Goal: Use online tool/utility: Utilize a website feature to perform a specific function

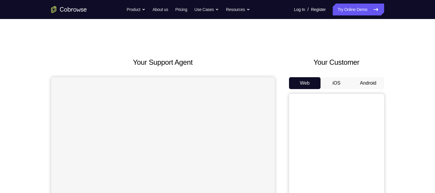
click at [376, 80] on button "Android" at bounding box center [368, 83] width 32 height 12
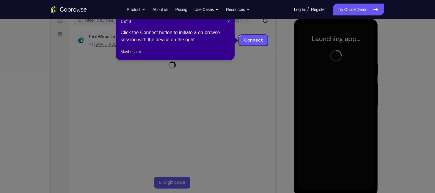
scroll to position [80, 0]
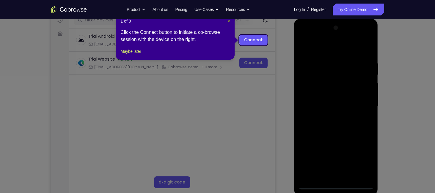
click at [229, 22] on span "×" at bounding box center [228, 21] width 2 height 5
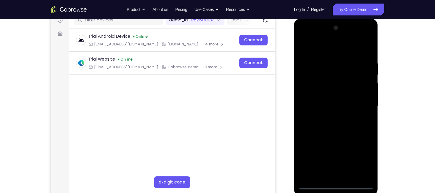
click at [336, 185] on div at bounding box center [335, 106] width 75 height 166
click at [359, 162] on div at bounding box center [335, 106] width 75 height 166
click at [327, 50] on div at bounding box center [335, 106] width 75 height 166
click at [364, 108] on div at bounding box center [335, 106] width 75 height 166
click at [328, 116] on div at bounding box center [335, 106] width 75 height 166
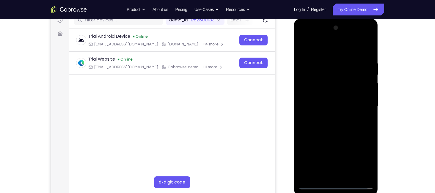
click at [322, 98] on div at bounding box center [335, 106] width 75 height 166
click at [321, 93] on div at bounding box center [335, 106] width 75 height 166
click at [321, 105] on div at bounding box center [335, 106] width 75 height 166
click at [368, 56] on div at bounding box center [335, 106] width 75 height 166
click at [360, 47] on div at bounding box center [335, 106] width 75 height 166
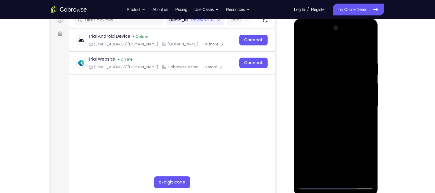
drag, startPoint x: 353, startPoint y: 130, endPoint x: 351, endPoint y: 102, distance: 27.7
click at [351, 102] on div at bounding box center [335, 106] width 75 height 166
click at [350, 177] on div at bounding box center [335, 106] width 75 height 166
click at [339, 129] on div at bounding box center [335, 106] width 75 height 166
click at [348, 117] on div at bounding box center [335, 106] width 75 height 166
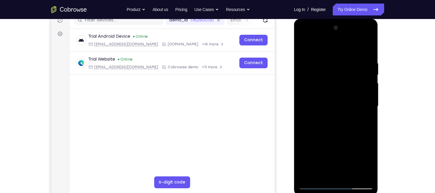
click at [304, 45] on div at bounding box center [335, 106] width 75 height 166
click at [326, 50] on div at bounding box center [335, 106] width 75 height 166
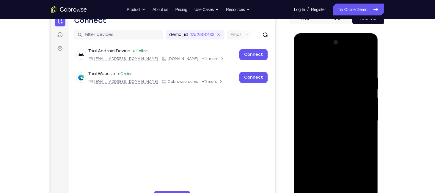
drag, startPoint x: 332, startPoint y: 75, endPoint x: 329, endPoint y: 96, distance: 20.3
click at [329, 96] on div at bounding box center [335, 121] width 75 height 166
click at [326, 72] on div at bounding box center [335, 121] width 75 height 166
click at [369, 121] on div at bounding box center [335, 121] width 75 height 166
drag, startPoint x: 362, startPoint y: 125, endPoint x: 362, endPoint y: 116, distance: 9.5
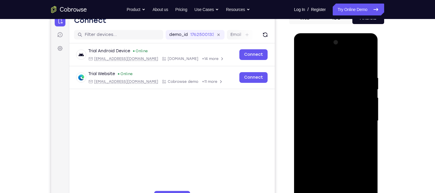
click at [362, 116] on div at bounding box center [335, 121] width 75 height 166
click at [369, 124] on div at bounding box center [335, 121] width 75 height 166
click at [358, 190] on div at bounding box center [335, 121] width 75 height 166
click at [368, 128] on div at bounding box center [335, 121] width 75 height 166
click at [364, 122] on div at bounding box center [335, 121] width 75 height 166
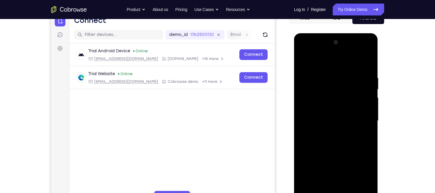
click at [364, 122] on div at bounding box center [335, 121] width 75 height 166
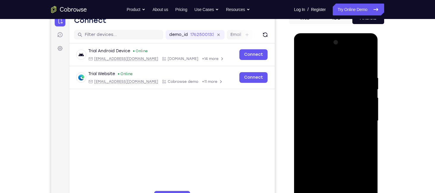
click at [364, 122] on div at bounding box center [335, 121] width 75 height 166
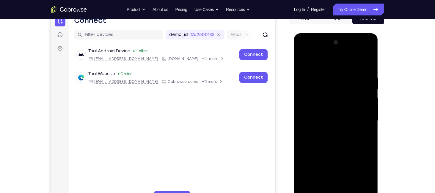
click at [364, 122] on div at bounding box center [335, 121] width 75 height 166
click at [304, 116] on div at bounding box center [335, 121] width 75 height 166
click at [366, 121] on div at bounding box center [335, 121] width 75 height 166
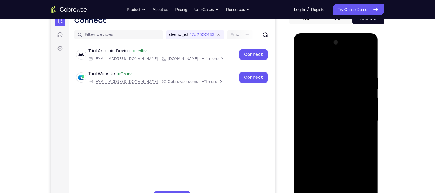
click at [366, 121] on div at bounding box center [335, 121] width 75 height 166
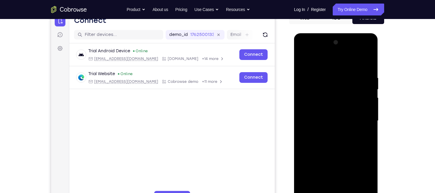
click at [366, 121] on div at bounding box center [335, 121] width 75 height 166
click at [302, 117] on div at bounding box center [335, 121] width 75 height 166
click at [362, 117] on div at bounding box center [335, 121] width 75 height 166
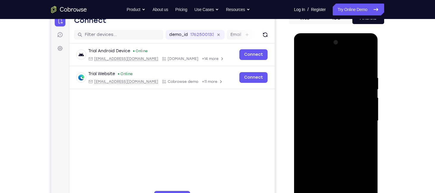
click at [365, 117] on div at bounding box center [335, 121] width 75 height 166
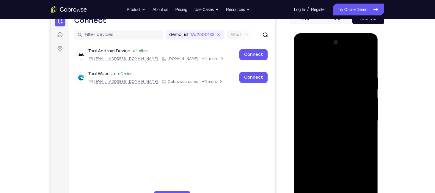
click at [365, 117] on div at bounding box center [335, 121] width 75 height 166
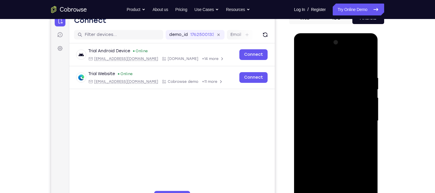
click at [365, 117] on div at bounding box center [335, 121] width 75 height 166
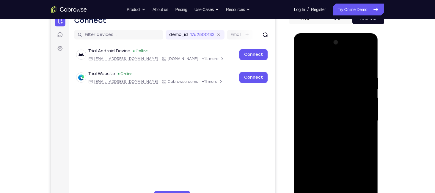
click at [365, 117] on div at bounding box center [335, 121] width 75 height 166
click at [366, 120] on div at bounding box center [335, 121] width 75 height 166
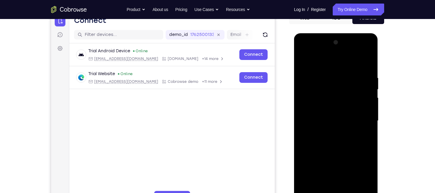
click at [368, 64] on div at bounding box center [335, 121] width 75 height 166
click at [352, 190] on div at bounding box center [335, 121] width 75 height 166
click at [304, 61] on div at bounding box center [335, 121] width 75 height 166
drag, startPoint x: 329, startPoint y: 155, endPoint x: 336, endPoint y: 90, distance: 65.4
click at [336, 90] on div at bounding box center [335, 121] width 75 height 166
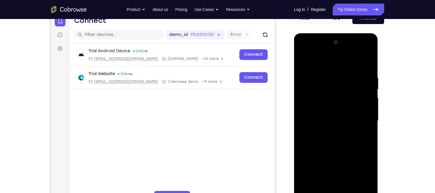
click at [368, 61] on div at bounding box center [335, 121] width 75 height 166
click at [302, 60] on div at bounding box center [335, 121] width 75 height 166
drag, startPoint x: 332, startPoint y: 165, endPoint x: 332, endPoint y: 104, distance: 60.6
click at [332, 104] on div at bounding box center [335, 121] width 75 height 166
click at [367, 61] on div at bounding box center [335, 121] width 75 height 166
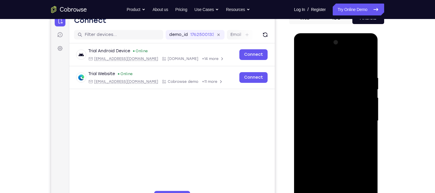
click at [328, 165] on div at bounding box center [335, 121] width 75 height 166
click at [303, 60] on div at bounding box center [335, 121] width 75 height 166
click at [304, 61] on div at bounding box center [335, 121] width 75 height 166
drag, startPoint x: 324, startPoint y: 151, endPoint x: 329, endPoint y: 106, distance: 45.1
click at [329, 106] on div at bounding box center [335, 121] width 75 height 166
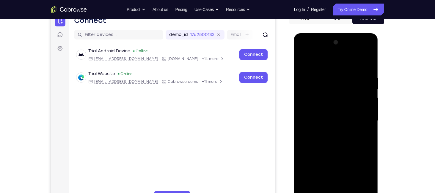
drag, startPoint x: 328, startPoint y: 163, endPoint x: 331, endPoint y: 110, distance: 53.9
click at [331, 110] on div at bounding box center [335, 121] width 75 height 166
drag, startPoint x: 335, startPoint y: 162, endPoint x: 340, endPoint y: 115, distance: 47.8
click at [340, 116] on div at bounding box center [335, 121] width 75 height 166
drag, startPoint x: 336, startPoint y: 160, endPoint x: 335, endPoint y: 102, distance: 57.6
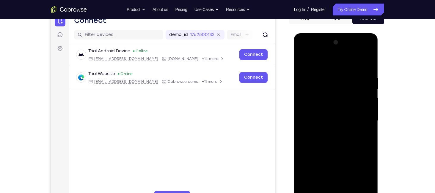
click at [335, 109] on div at bounding box center [335, 121] width 75 height 166
drag, startPoint x: 329, startPoint y: 156, endPoint x: 330, endPoint y: 104, distance: 52.0
click at [330, 104] on div at bounding box center [335, 121] width 75 height 166
drag, startPoint x: 333, startPoint y: 111, endPoint x: 333, endPoint y: 156, distance: 45.2
click at [333, 156] on div at bounding box center [335, 121] width 75 height 166
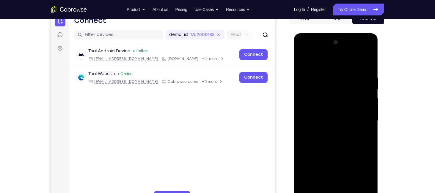
drag, startPoint x: 343, startPoint y: 87, endPoint x: 348, endPoint y: 129, distance: 42.9
click at [348, 129] on div at bounding box center [335, 121] width 75 height 166
drag, startPoint x: 347, startPoint y: 94, endPoint x: 347, endPoint y: 132, distance: 37.7
click at [347, 132] on div at bounding box center [335, 121] width 75 height 166
click at [369, 108] on div at bounding box center [335, 121] width 75 height 166
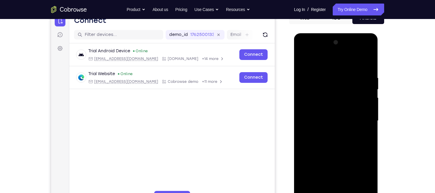
click at [369, 108] on div at bounding box center [335, 121] width 75 height 166
drag, startPoint x: 347, startPoint y: 155, endPoint x: 347, endPoint y: 86, distance: 68.6
click at [345, 94] on div at bounding box center [335, 121] width 75 height 166
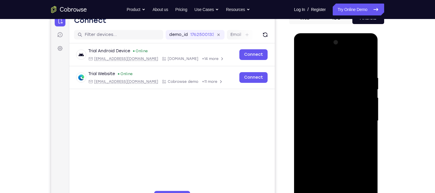
drag, startPoint x: 351, startPoint y: 161, endPoint x: 344, endPoint y: 106, distance: 55.3
click at [344, 106] on div at bounding box center [335, 121] width 75 height 166
drag, startPoint x: 339, startPoint y: 159, endPoint x: 340, endPoint y: 103, distance: 56.5
click at [340, 103] on div at bounding box center [335, 121] width 75 height 166
drag, startPoint x: 332, startPoint y: 152, endPoint x: 337, endPoint y: 104, distance: 48.1
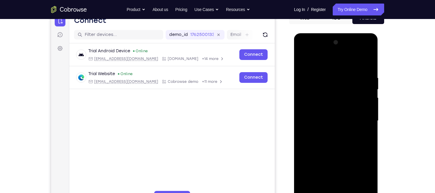
click at [335, 110] on div at bounding box center [335, 121] width 75 height 166
drag, startPoint x: 332, startPoint y: 168, endPoint x: 331, endPoint y: 130, distance: 37.8
click at [331, 130] on div at bounding box center [335, 121] width 75 height 166
drag, startPoint x: 335, startPoint y: 155, endPoint x: 329, endPoint y: 116, distance: 39.6
click at [329, 116] on div at bounding box center [335, 121] width 75 height 166
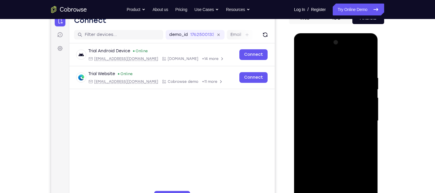
drag, startPoint x: 330, startPoint y: 169, endPoint x: 329, endPoint y: 110, distance: 59.7
click at [329, 110] on div at bounding box center [335, 121] width 75 height 166
drag, startPoint x: 351, startPoint y: 101, endPoint x: 348, endPoint y: 137, distance: 35.5
click at [348, 137] on div at bounding box center [335, 121] width 75 height 166
drag, startPoint x: 348, startPoint y: 152, endPoint x: 341, endPoint y: 102, distance: 50.1
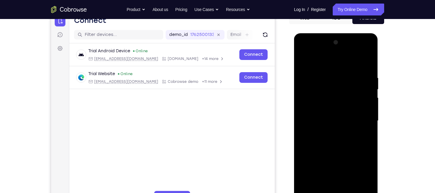
click at [342, 103] on div at bounding box center [335, 121] width 75 height 166
drag, startPoint x: 335, startPoint y: 154, endPoint x: 333, endPoint y: 100, distance: 53.8
click at [333, 100] on div at bounding box center [335, 121] width 75 height 166
drag, startPoint x: 331, startPoint y: 151, endPoint x: 333, endPoint y: 100, distance: 51.7
click at [333, 100] on div at bounding box center [335, 121] width 75 height 166
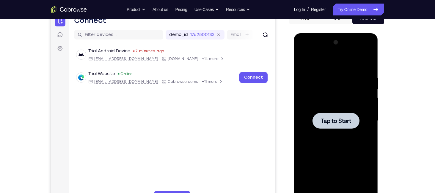
click at [346, 125] on div at bounding box center [335, 121] width 47 height 16
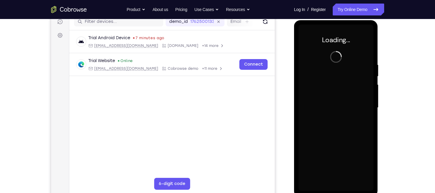
scroll to position [78, 0]
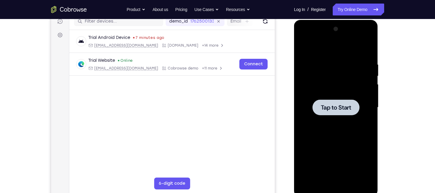
click at [357, 112] on div at bounding box center [335, 108] width 47 height 16
click at [347, 110] on span "Tap to Start" at bounding box center [336, 108] width 30 height 6
